Goal: Navigation & Orientation: Understand site structure

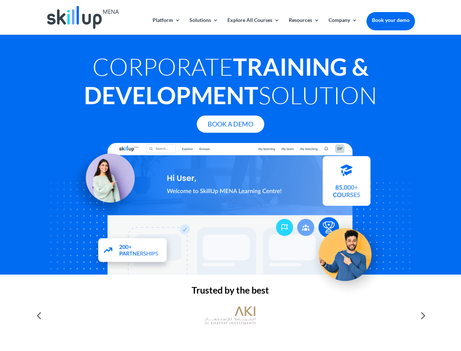
click at [231, 175] on div at bounding box center [230, 209] width 369 height 132
click at [204, 26] on link "Solutions" at bounding box center [204, 26] width 29 height 17
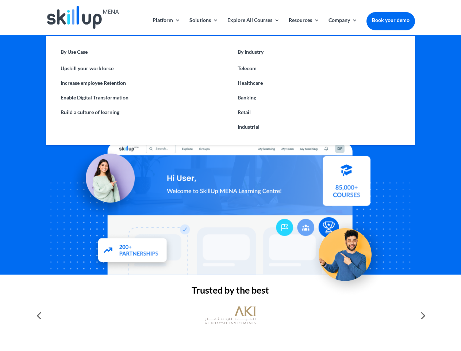
click at [253, 26] on link "Explore All Courses" at bounding box center [254, 26] width 52 height 17
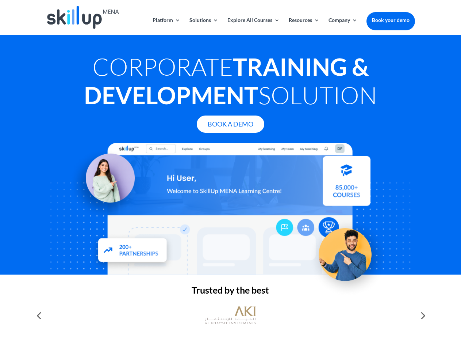
click at [304, 26] on link "Resources" at bounding box center [304, 26] width 31 height 17
click at [343, 26] on link "Company" at bounding box center [343, 26] width 29 height 17
click at [231, 315] on img at bounding box center [230, 316] width 51 height 26
